Goal: Information Seeking & Learning: Learn about a topic

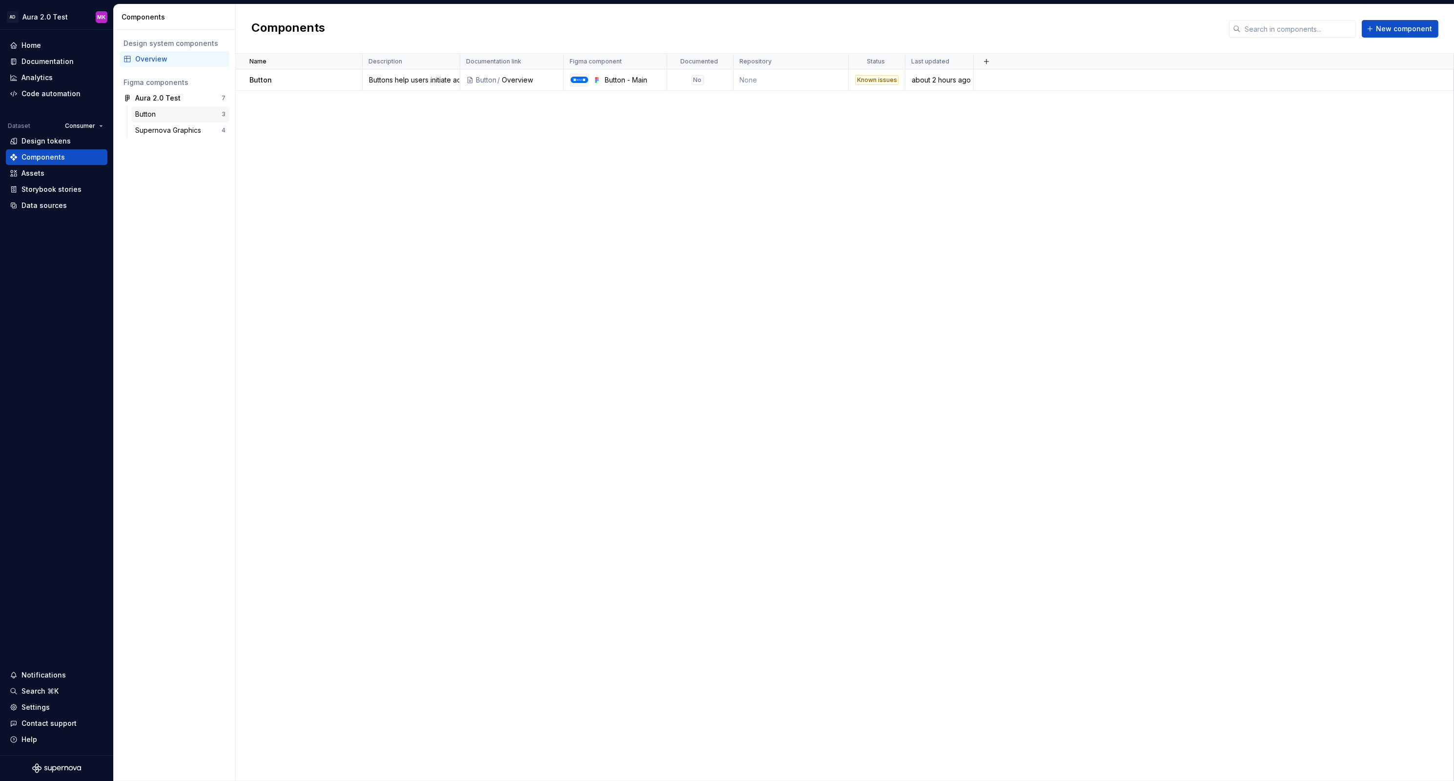
click at [157, 115] on div "Button" at bounding box center [147, 114] width 24 height 10
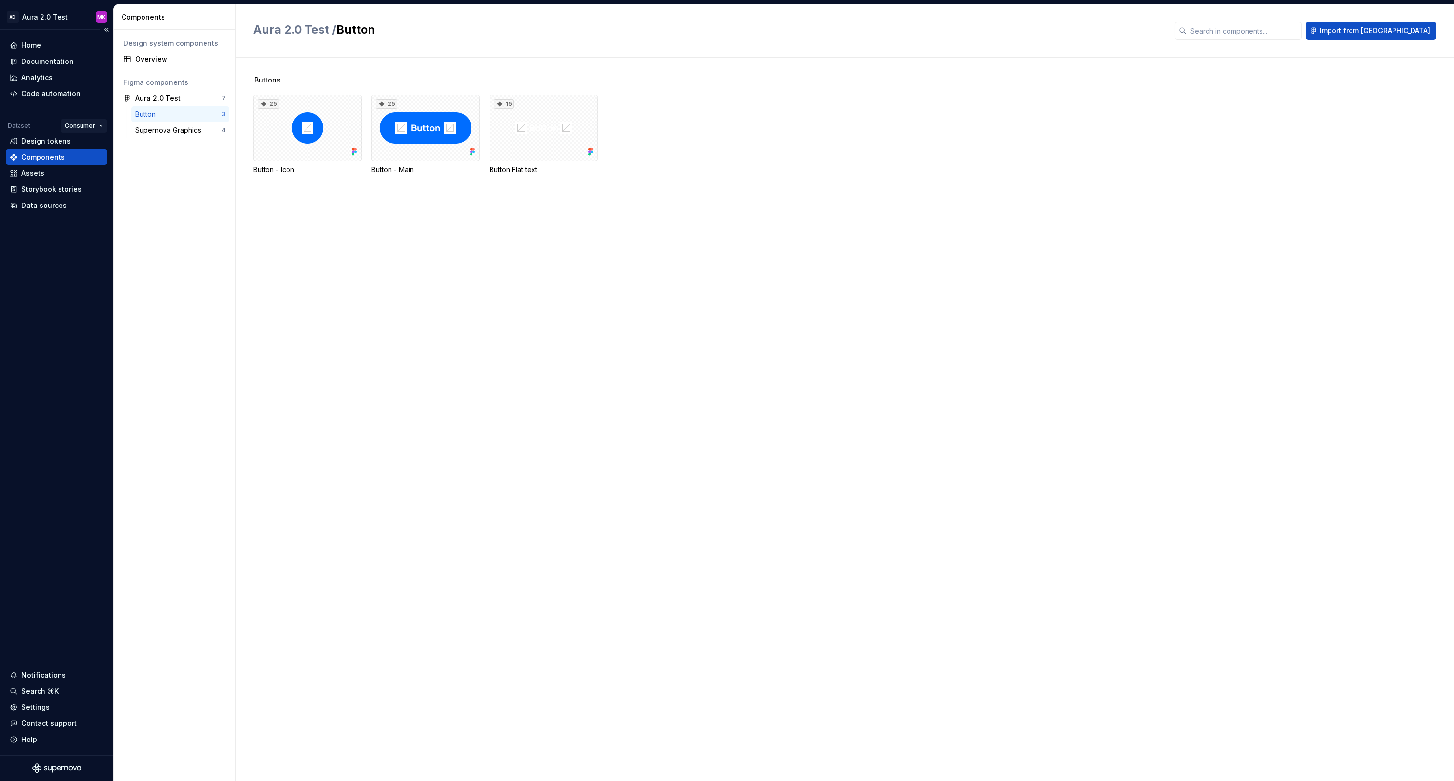
click at [80, 127] on html "AD Aura 2.0 Test MK Home Documentation Analytics Code automation Dataset Consum…" at bounding box center [727, 390] width 1454 height 781
click at [91, 173] on div "Provider" at bounding box center [111, 176] width 63 height 10
click at [164, 117] on div "Button" at bounding box center [178, 114] width 86 height 10
click at [152, 100] on div "Aura 2.0 Test" at bounding box center [157, 98] width 45 height 10
click at [156, 130] on div "Supernova Graphics" at bounding box center [170, 130] width 70 height 10
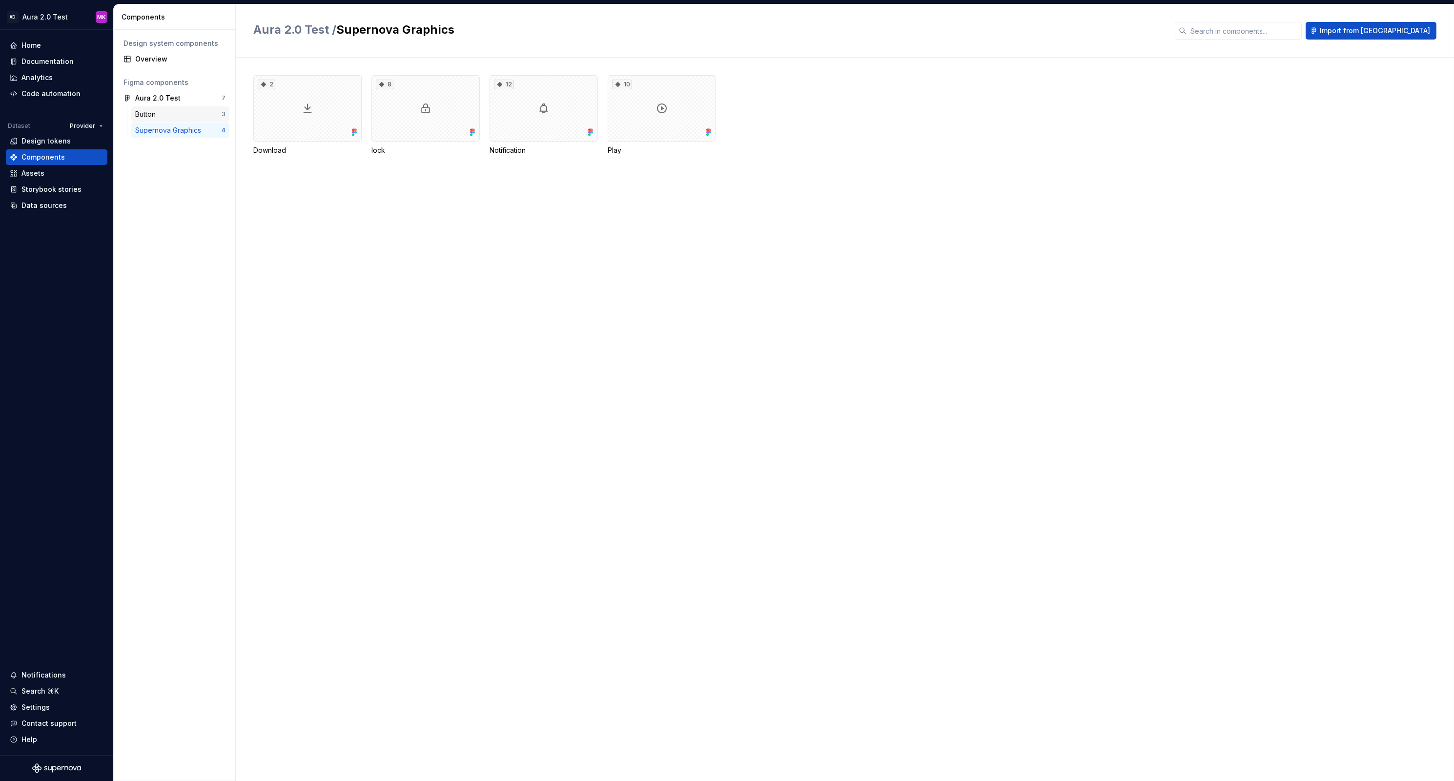
click at [153, 111] on div "Button" at bounding box center [147, 114] width 24 height 10
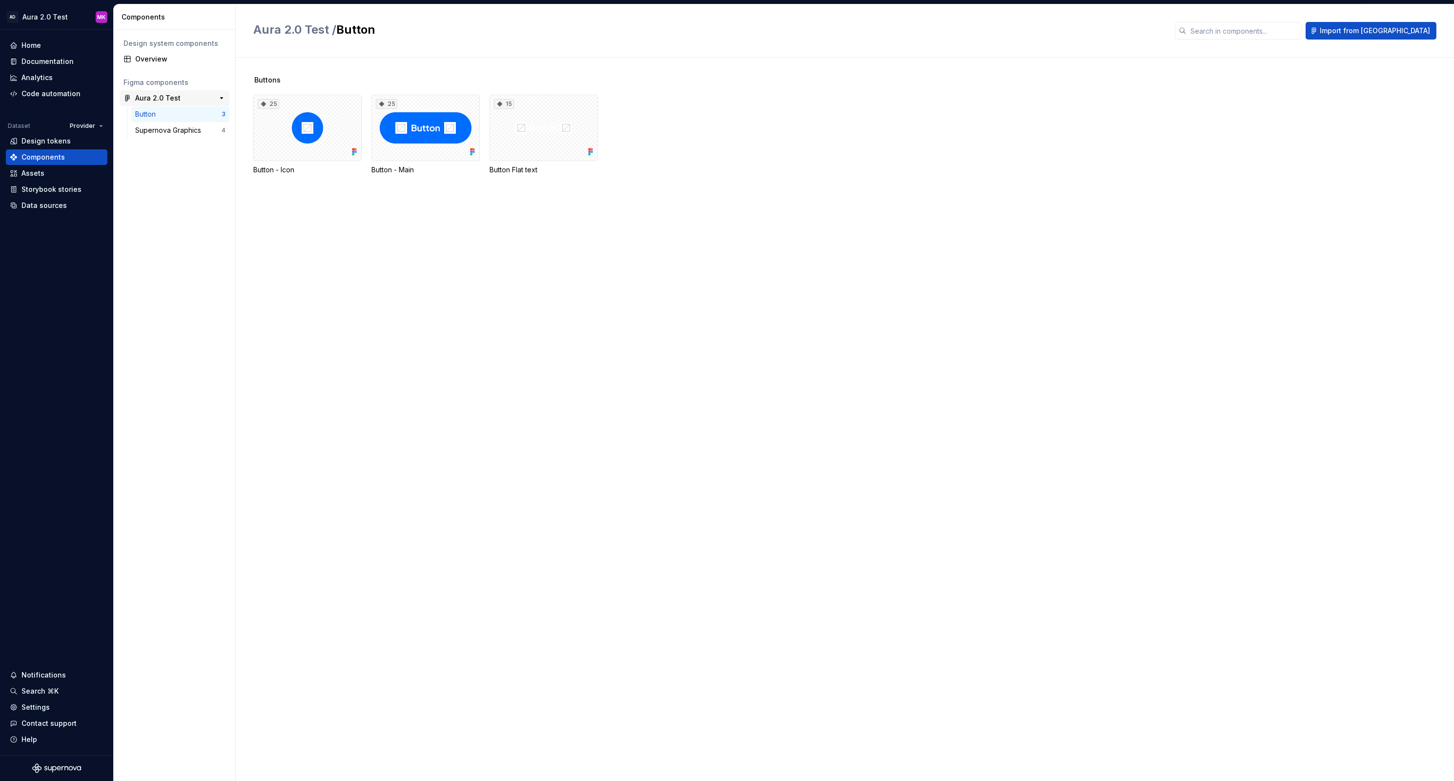
click at [151, 96] on div "Aura 2.0 Test" at bounding box center [157, 98] width 45 height 10
click at [39, 138] on div "Design tokens" at bounding box center [45, 141] width 49 height 10
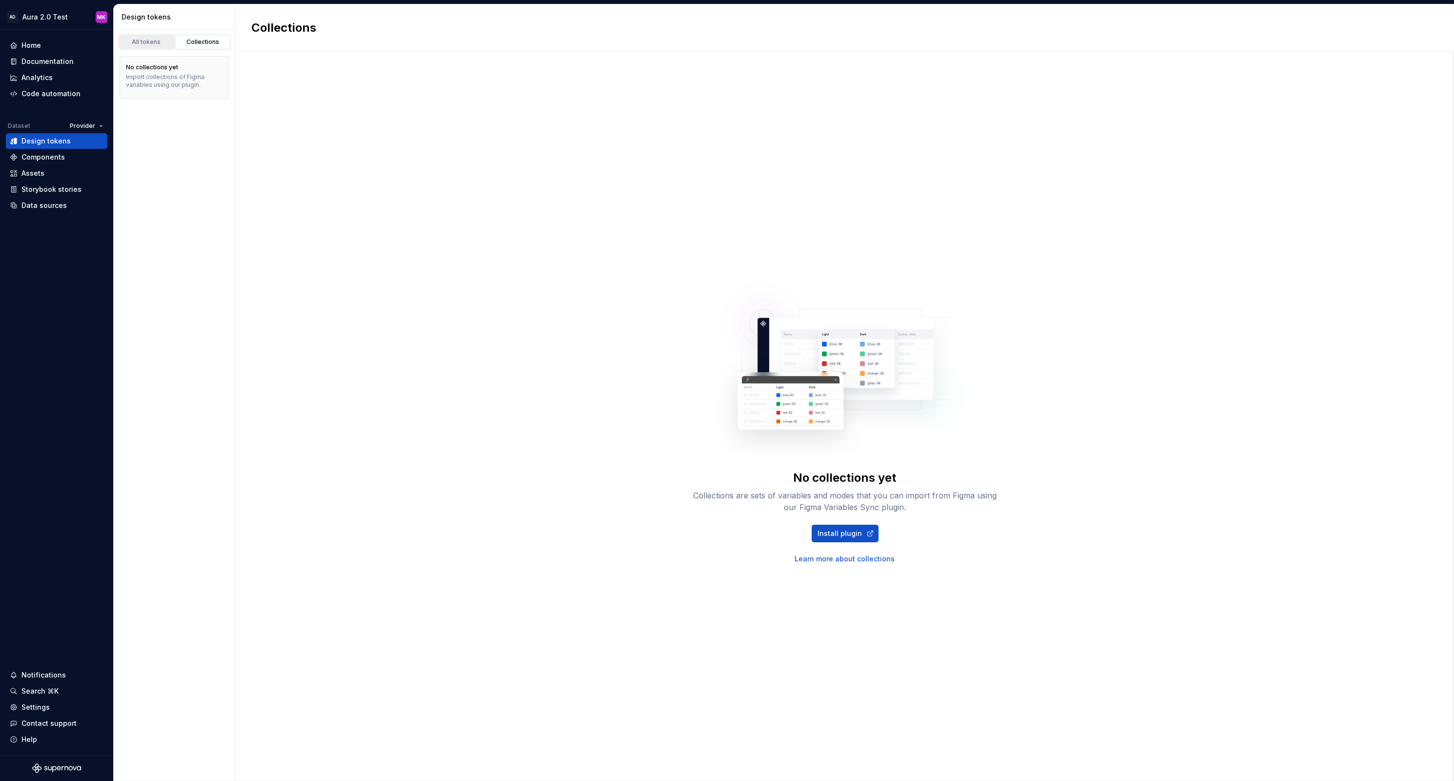
click at [143, 40] on div "All tokens" at bounding box center [146, 42] width 49 height 8
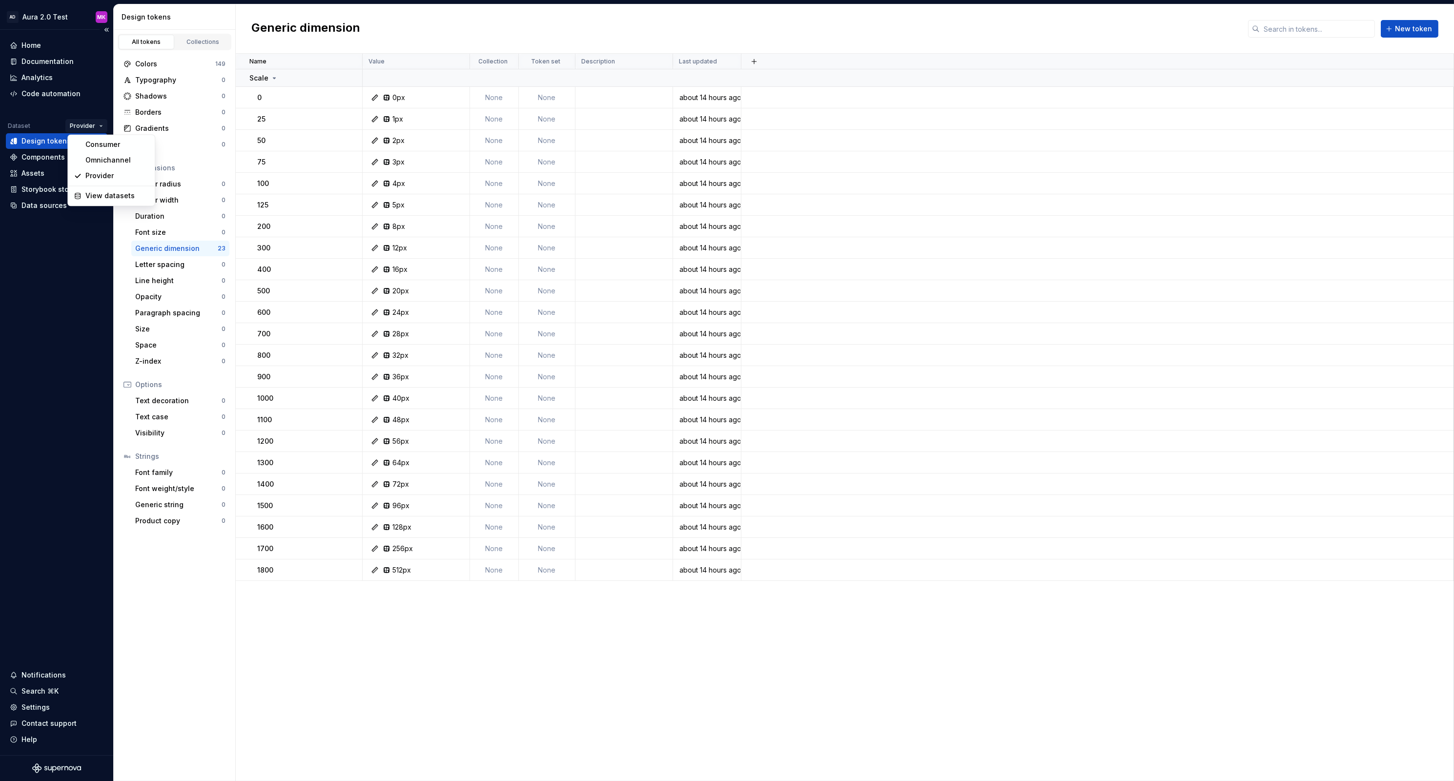
click at [83, 125] on html "AD Aura 2.0 Test MK Home Documentation Analytics Code automation Dataset Provid…" at bounding box center [727, 390] width 1454 height 781
click at [92, 160] on div "Omnichannel" at bounding box center [116, 160] width 63 height 10
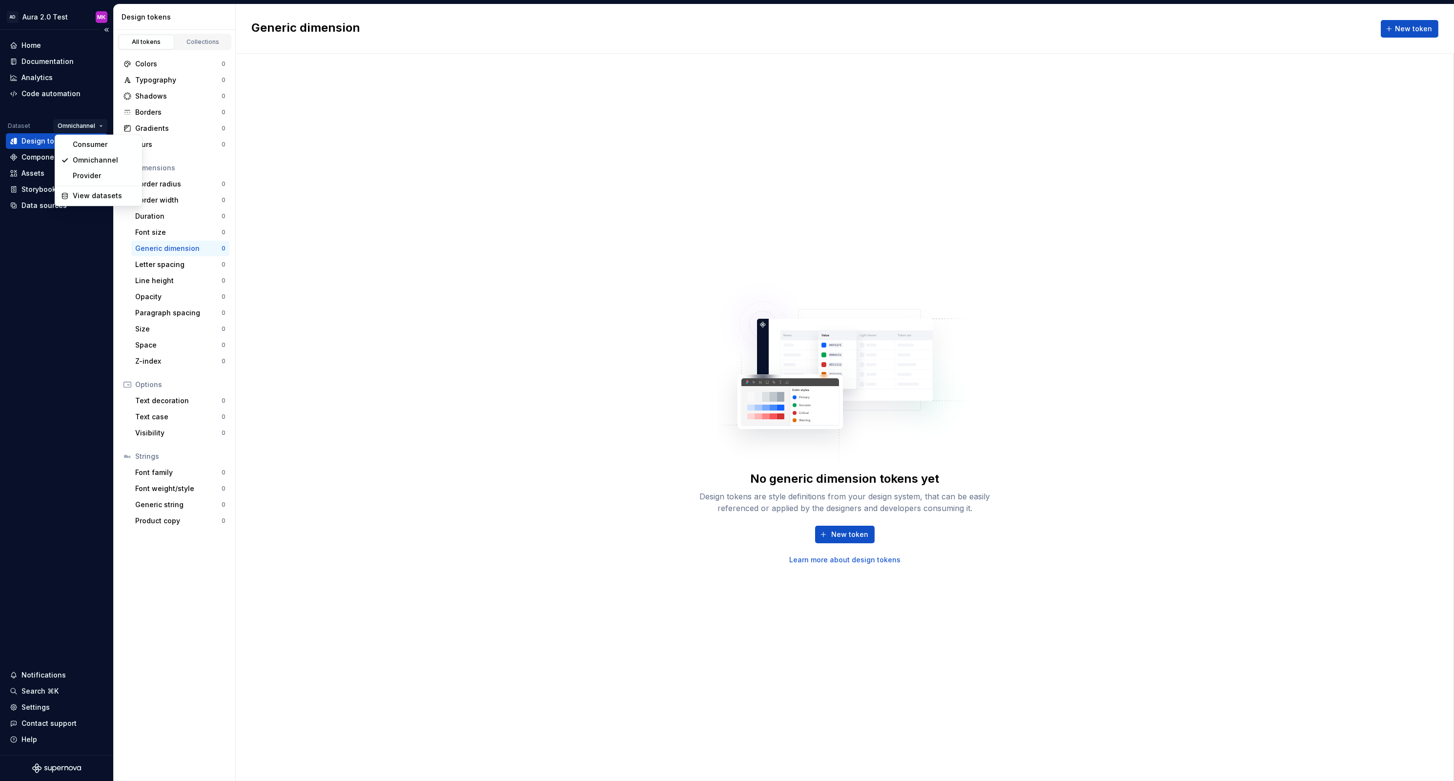
click at [82, 127] on html "AD Aura 2.0 Test MK Home Documentation Analytics Code automation Dataset Omnich…" at bounding box center [727, 390] width 1454 height 781
click at [87, 143] on div "Consumer" at bounding box center [103, 145] width 63 height 10
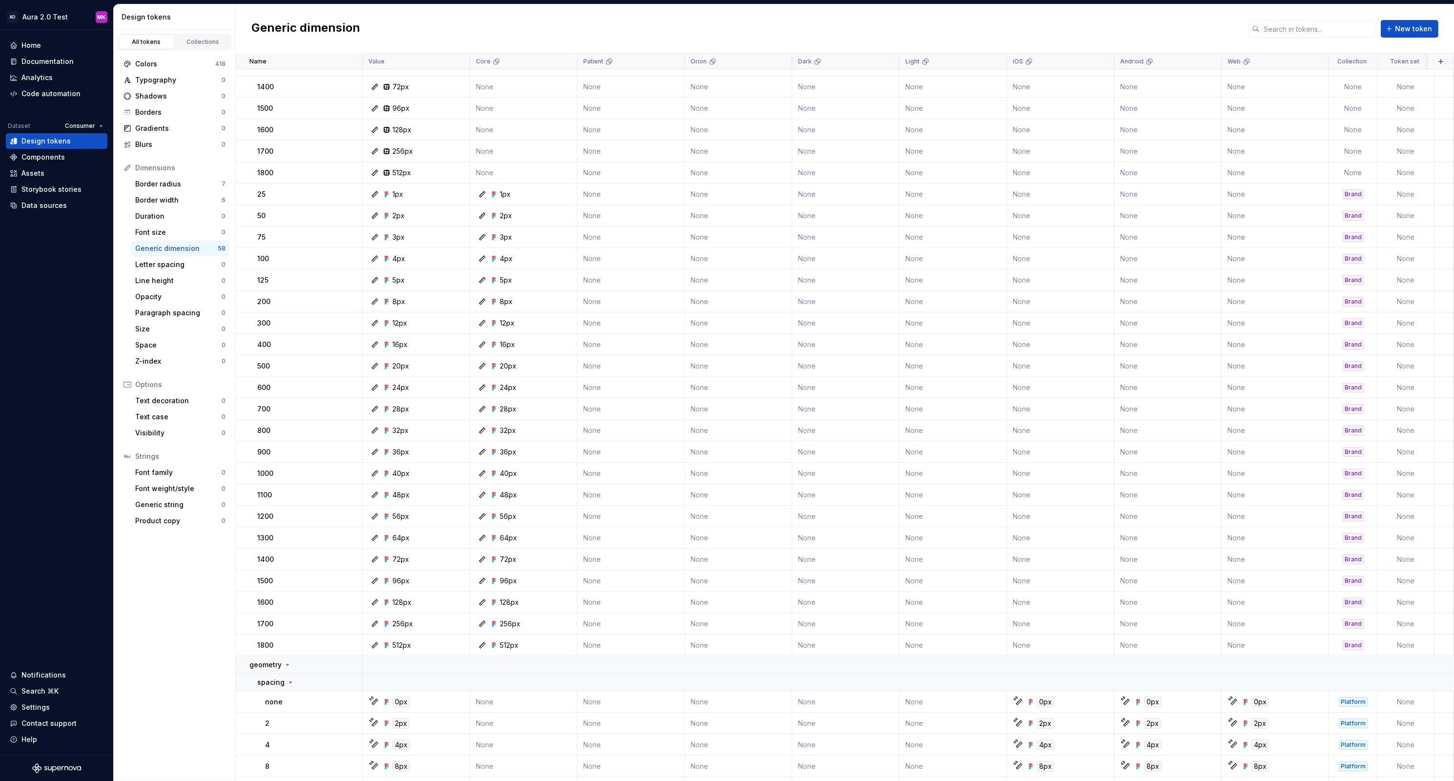
scroll to position [591, 0]
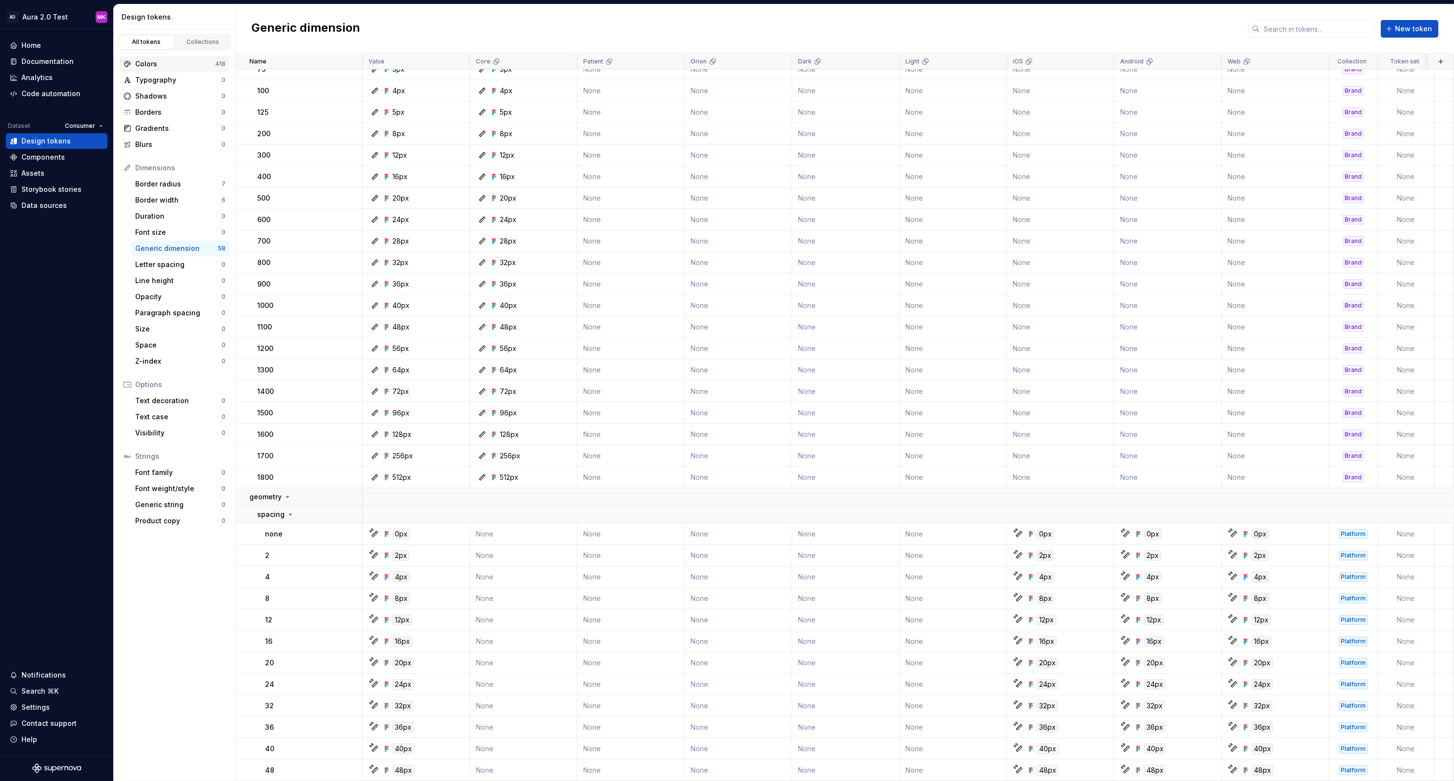
click at [152, 61] on div "Colors" at bounding box center [175, 64] width 80 height 10
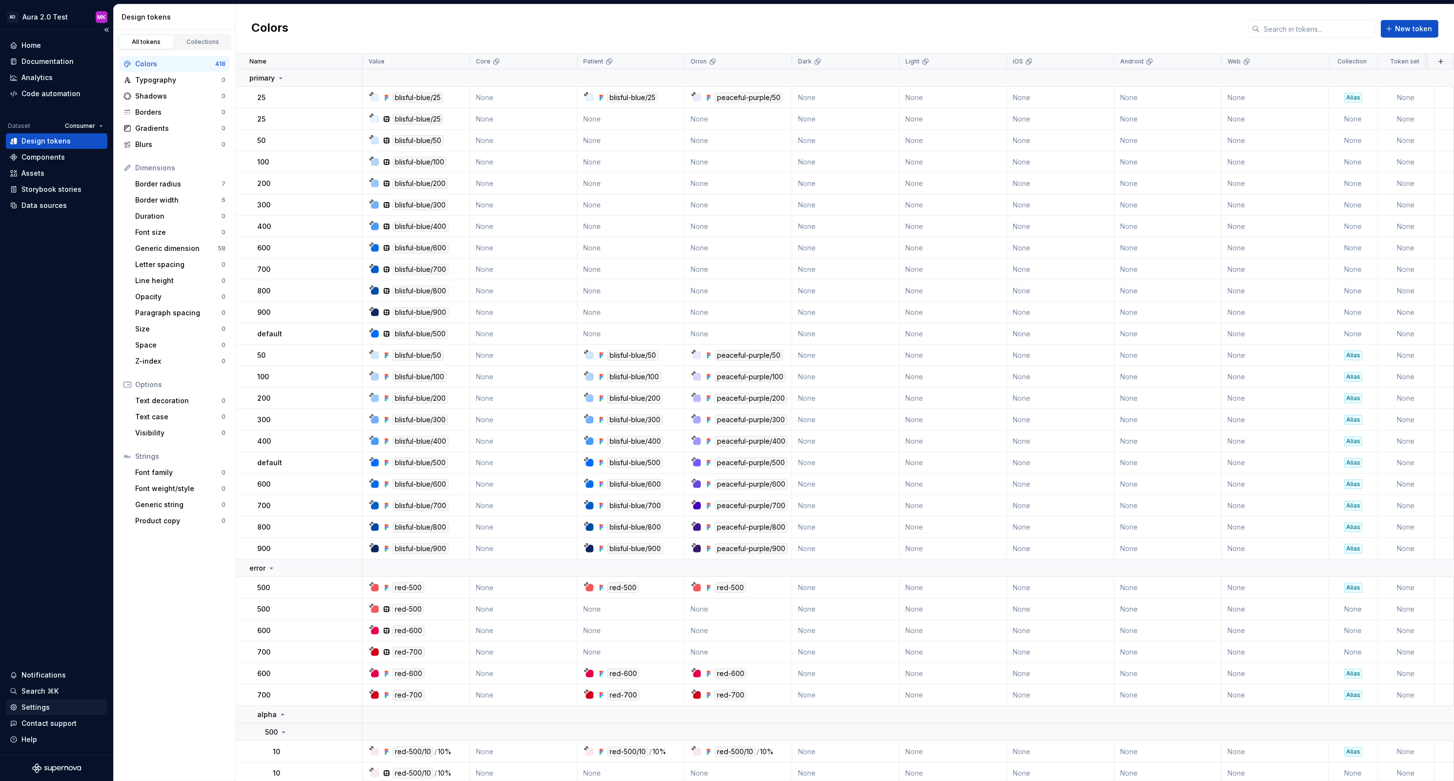
click at [35, 705] on div "Settings" at bounding box center [35, 707] width 28 height 10
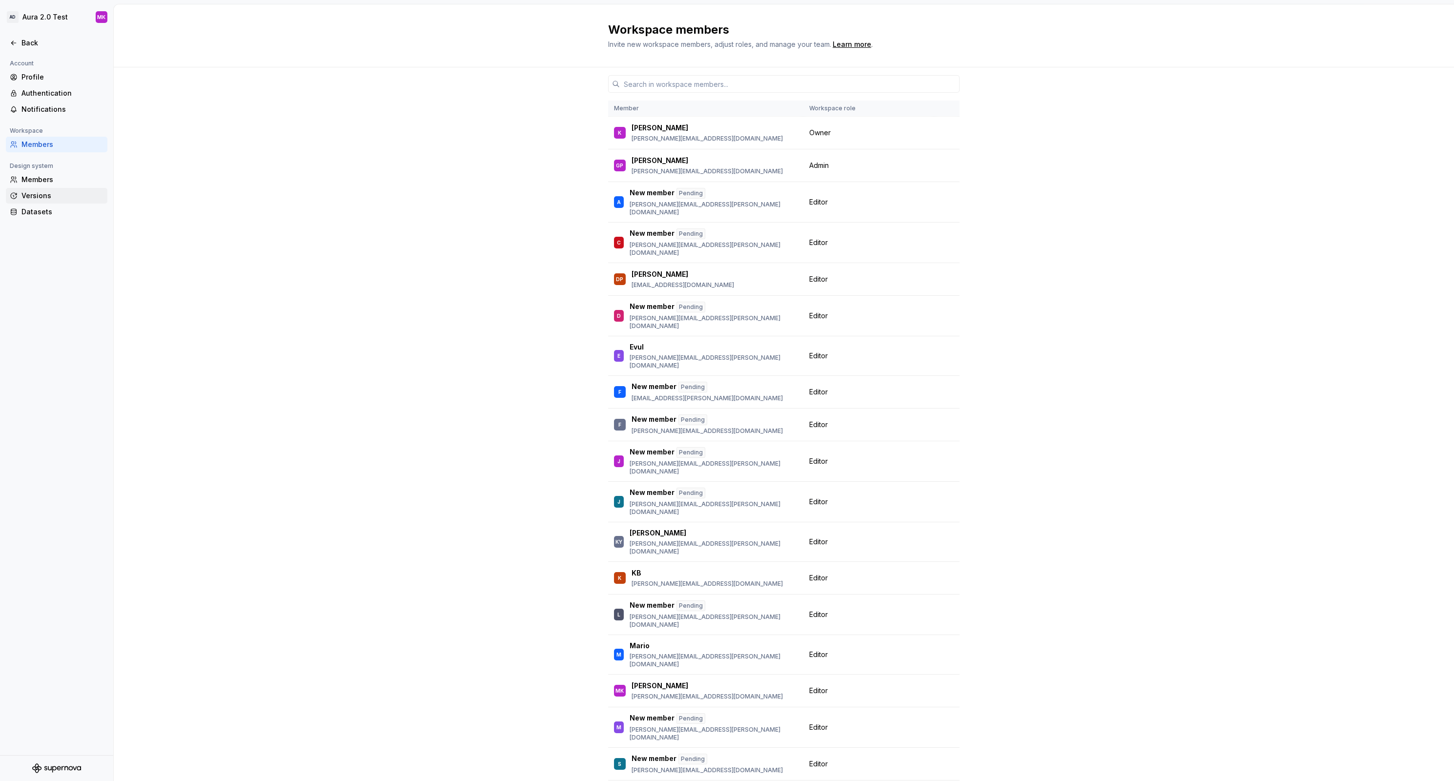
click at [35, 195] on div "Versions" at bounding box center [62, 196] width 82 height 10
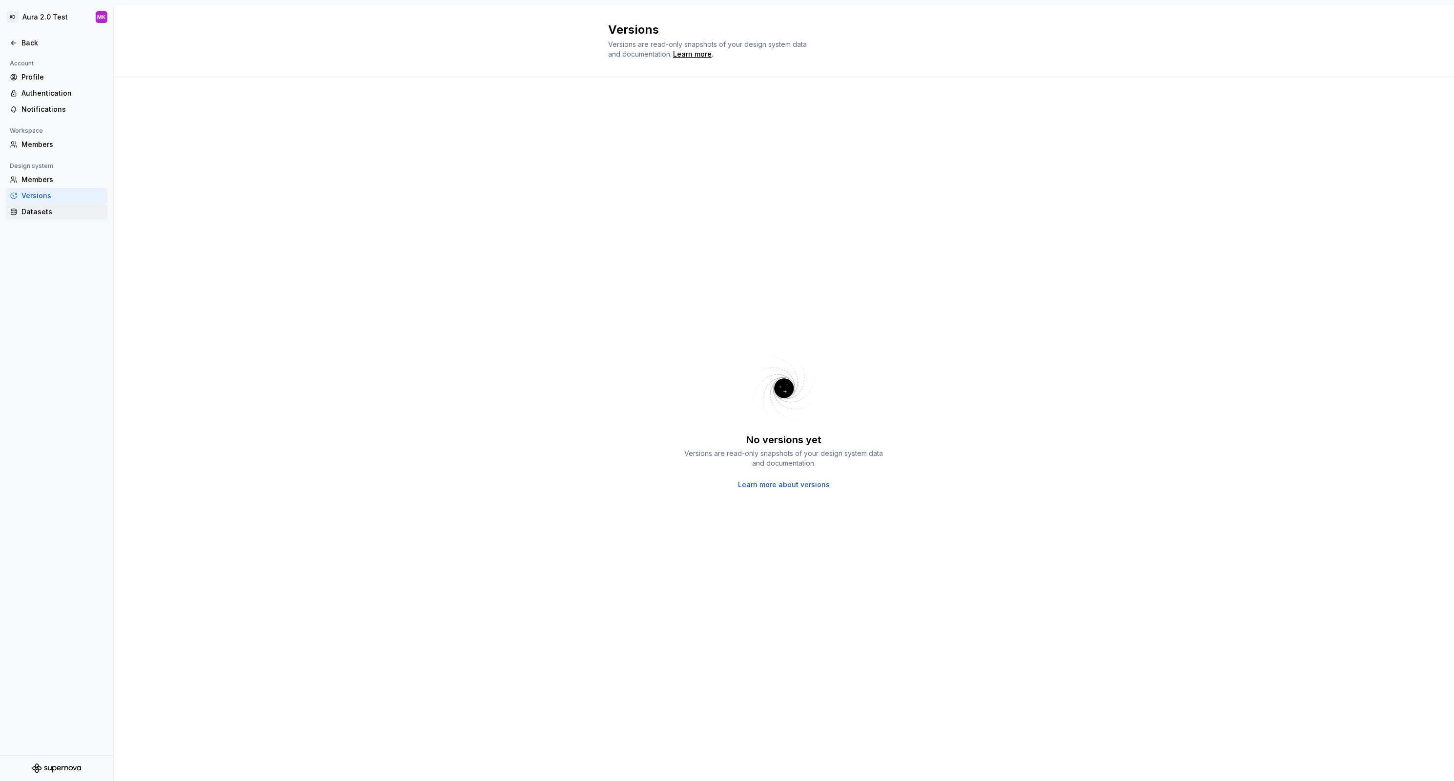
click at [37, 211] on div "Datasets" at bounding box center [62, 212] width 82 height 10
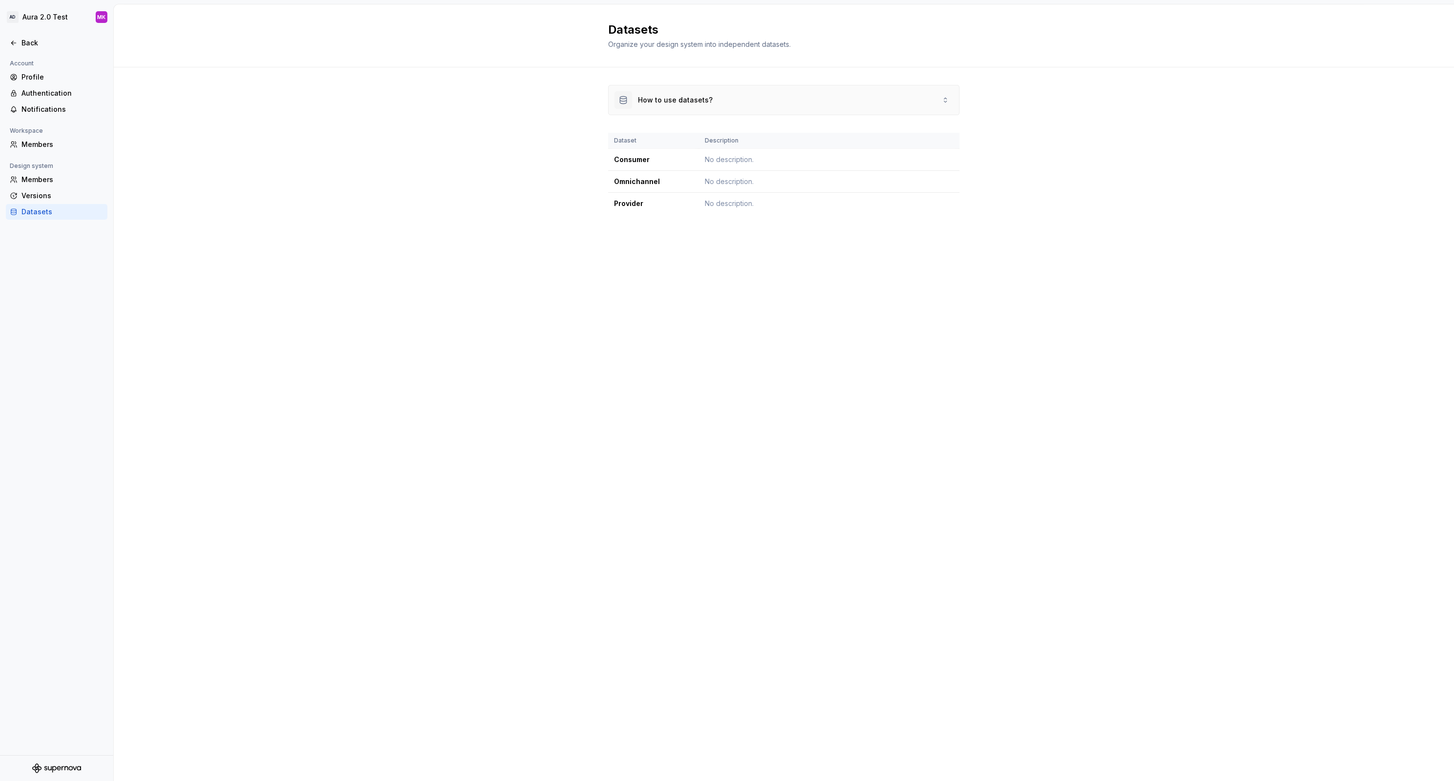
click at [673, 97] on div "How to use datasets?" at bounding box center [675, 100] width 75 height 10
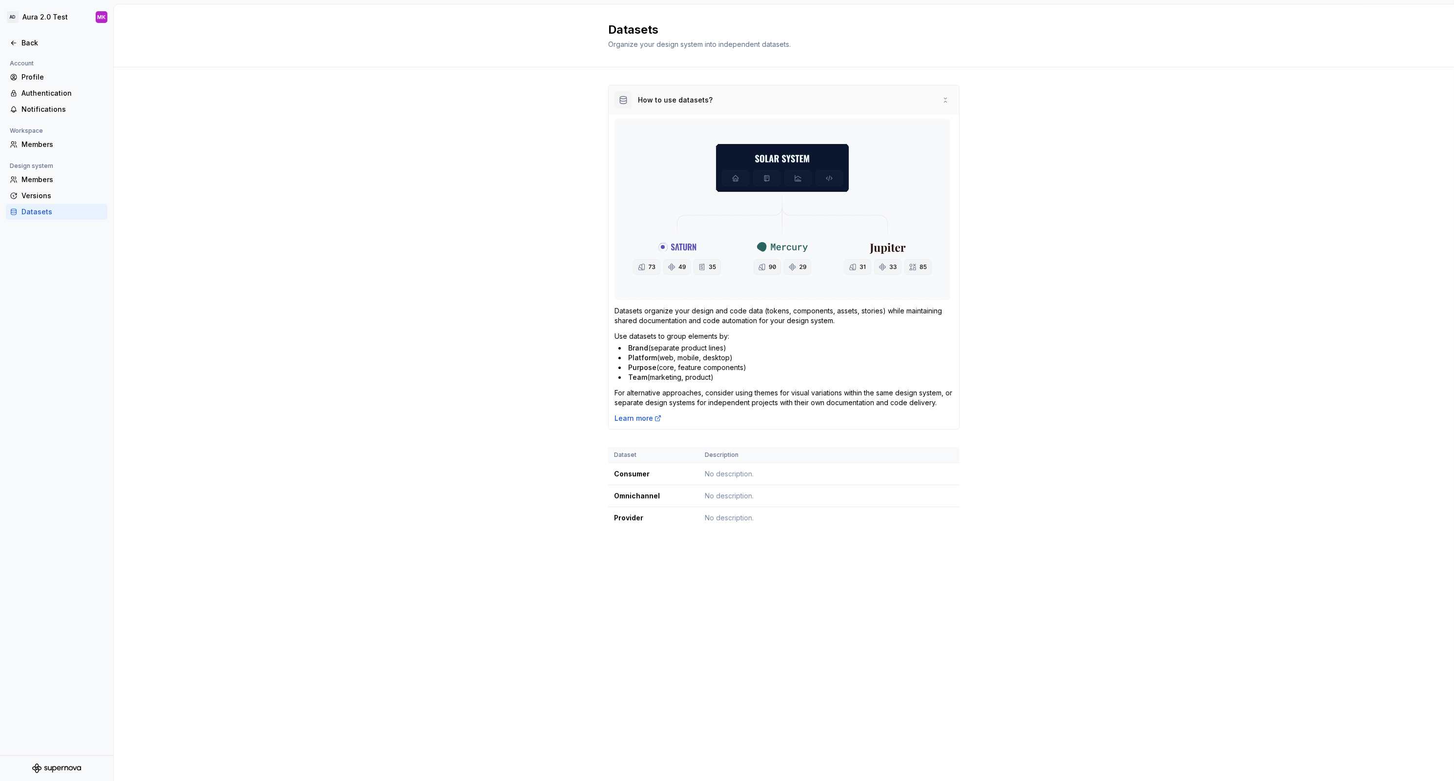
click at [669, 100] on div "How to use datasets?" at bounding box center [675, 100] width 75 height 10
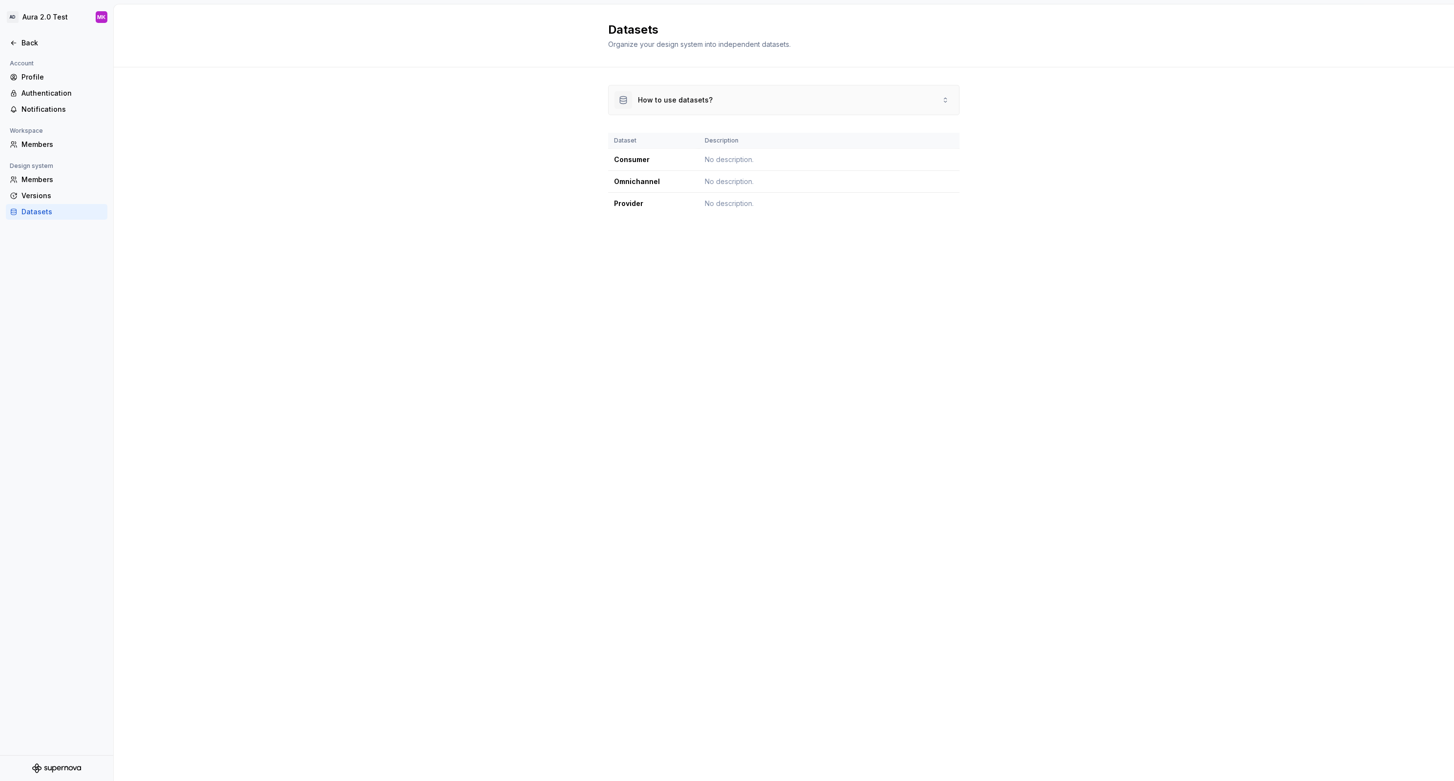
click at [669, 100] on div "How to use datasets?" at bounding box center [675, 100] width 75 height 10
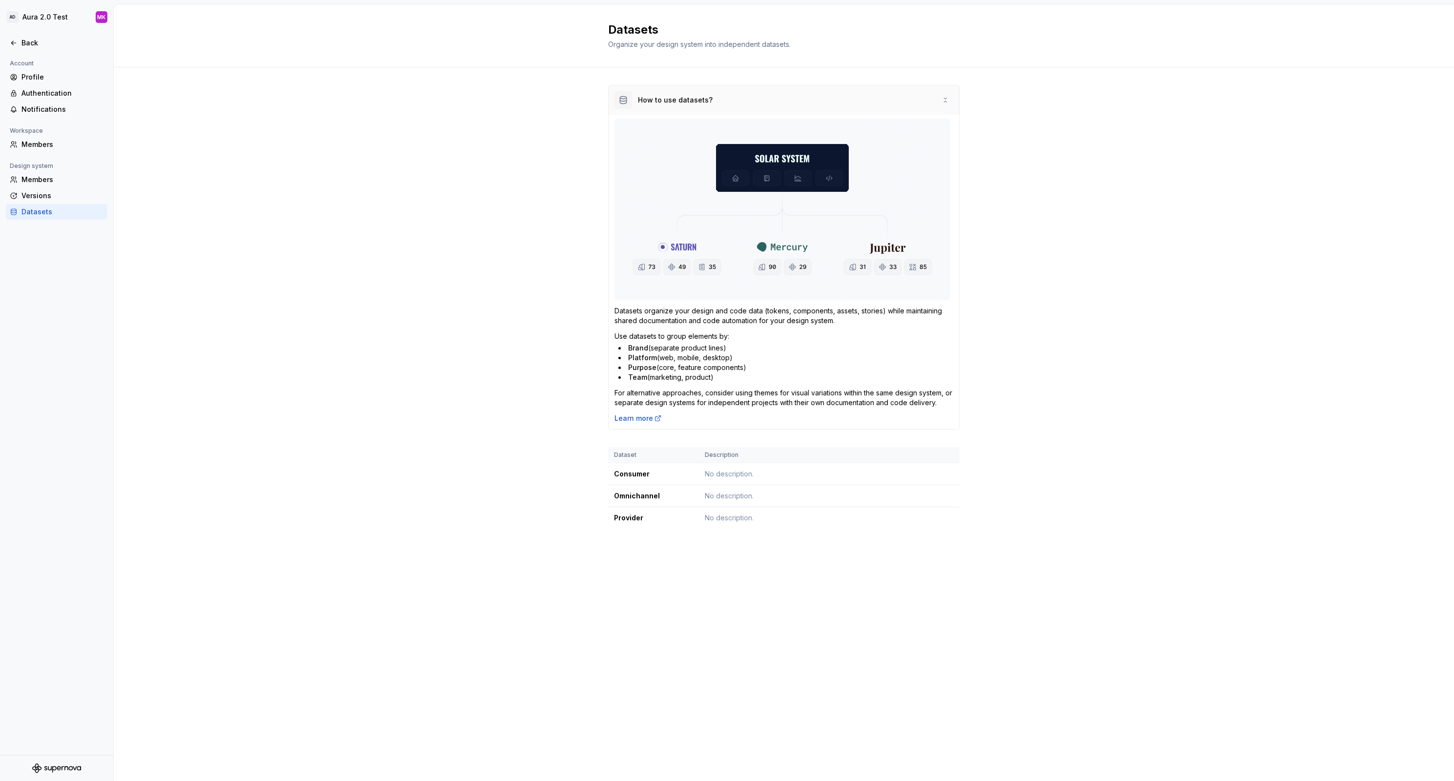
click at [669, 100] on div "How to use datasets?" at bounding box center [675, 100] width 75 height 10
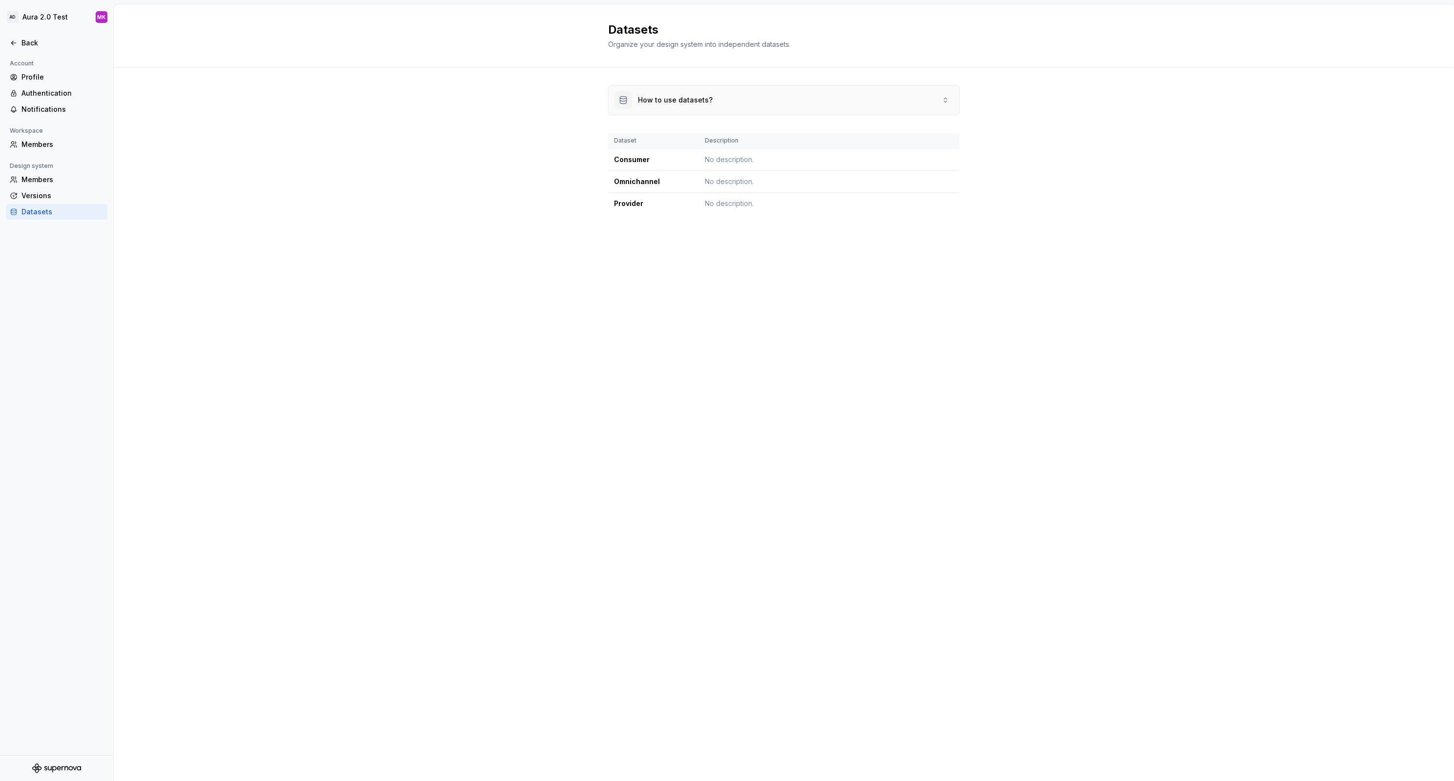
click at [669, 100] on div "How to use datasets?" at bounding box center [675, 100] width 75 height 10
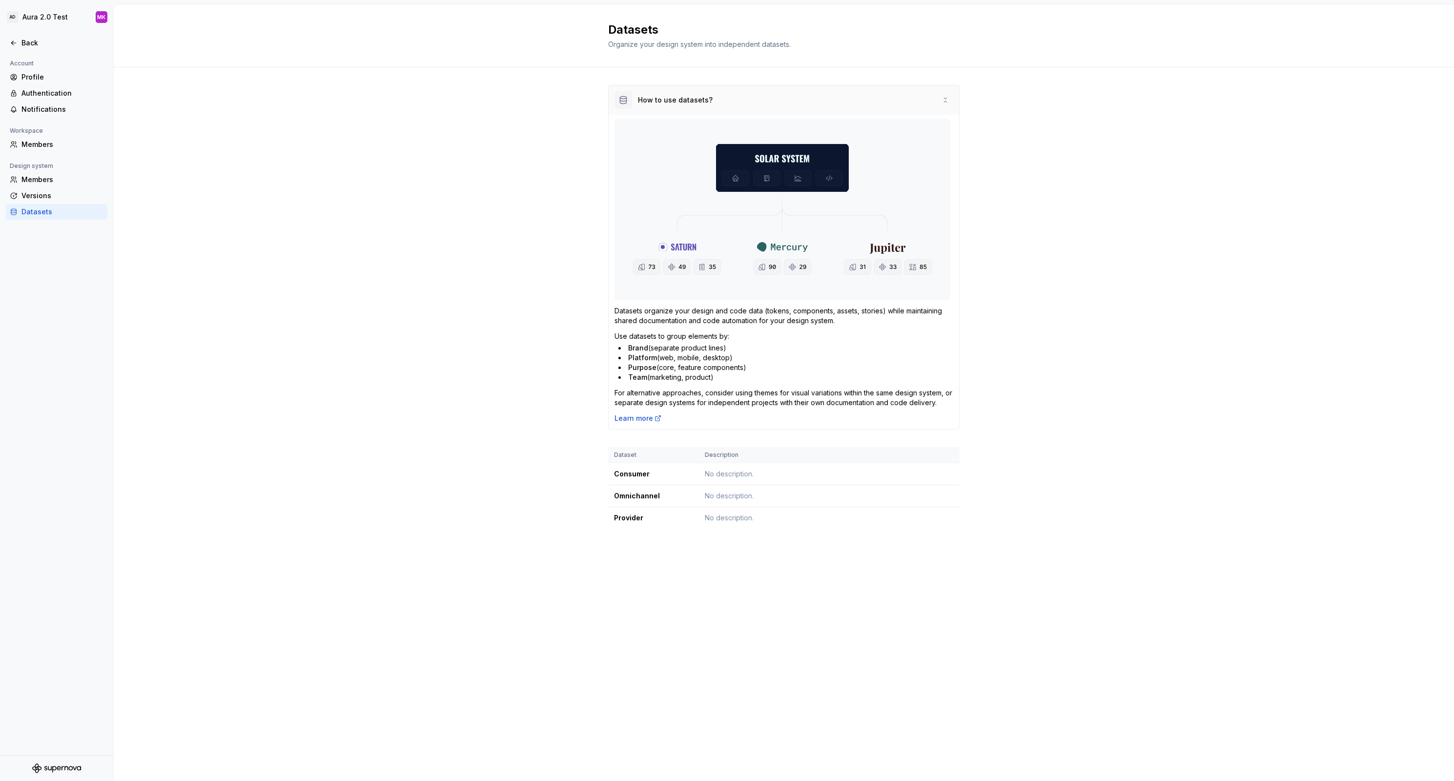
click at [669, 100] on div "How to use datasets?" at bounding box center [675, 100] width 75 height 10
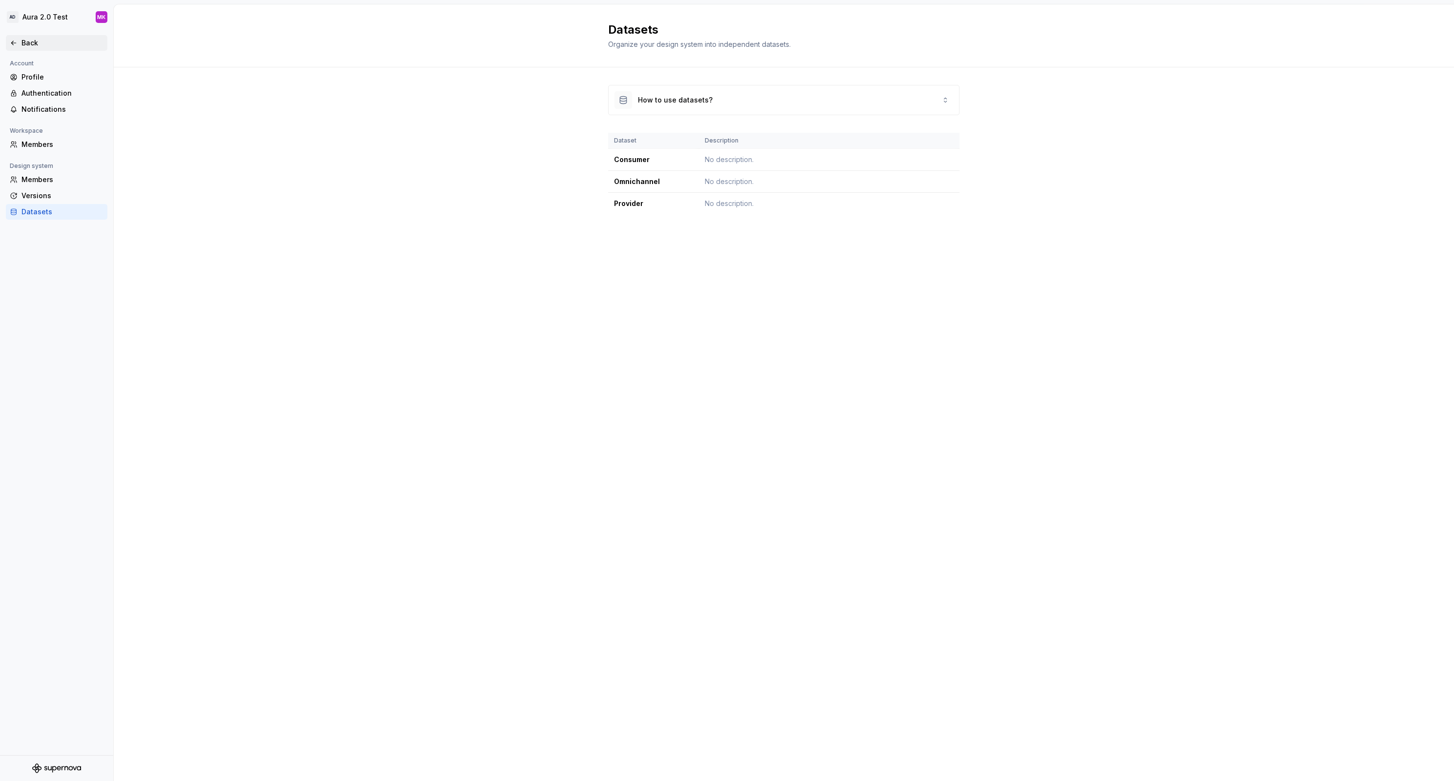
click at [28, 38] on div "Back" at bounding box center [62, 43] width 82 height 10
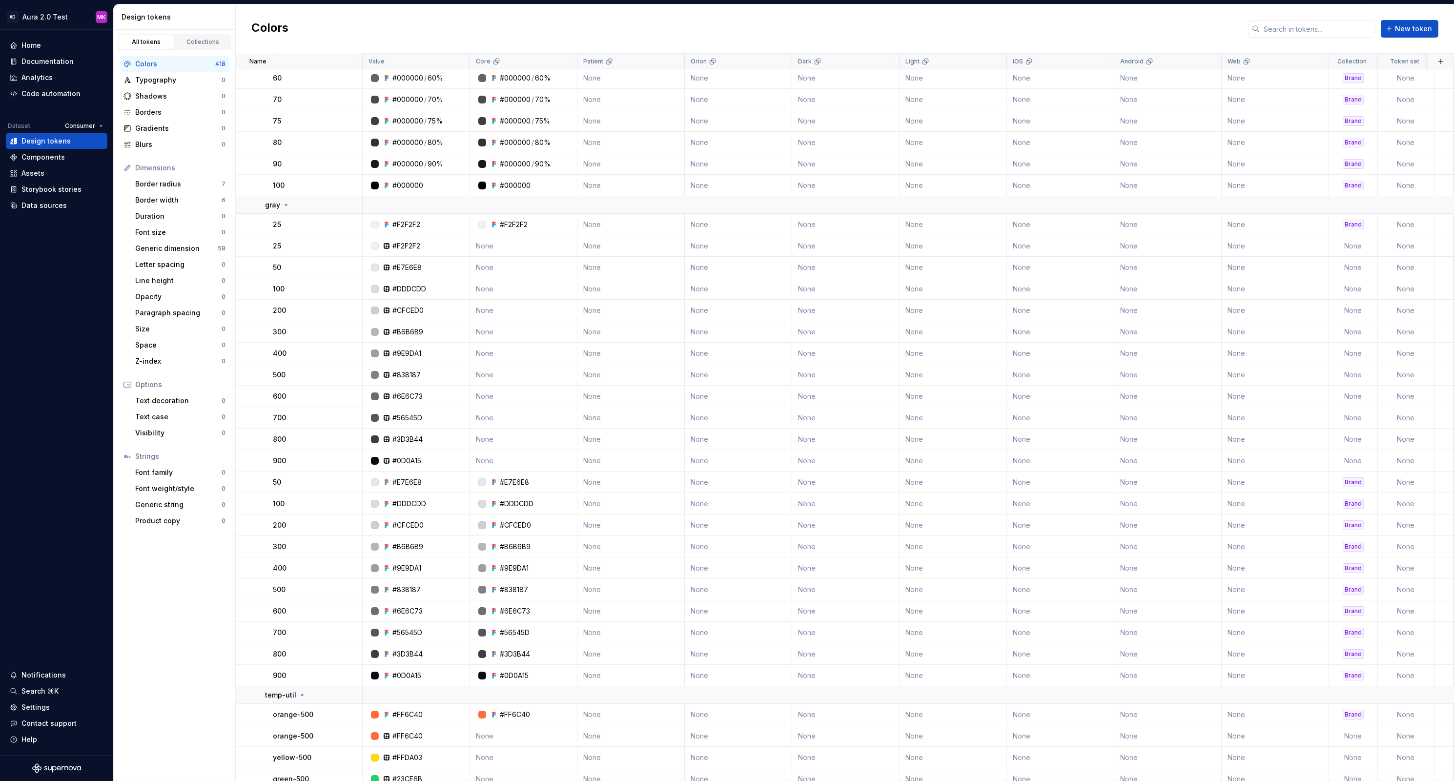
scroll to position [1189, 0]
